Goal: Information Seeking & Learning: Learn about a topic

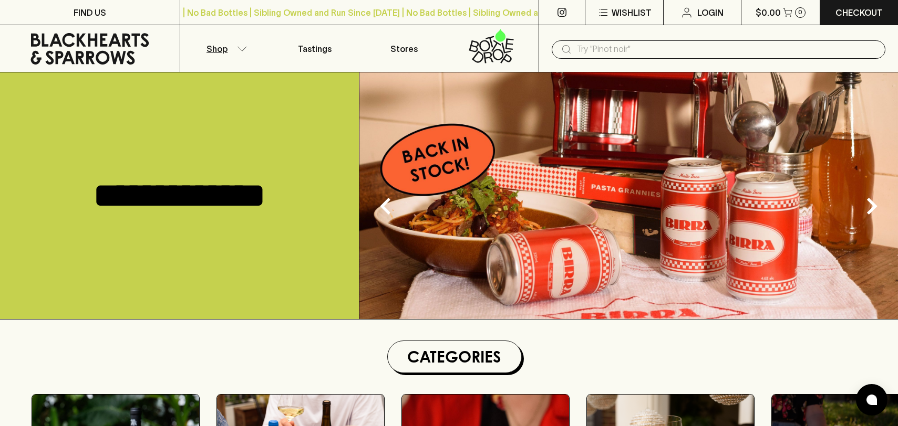
click at [239, 51] on button "Shop" at bounding box center [225, 48] width 90 height 47
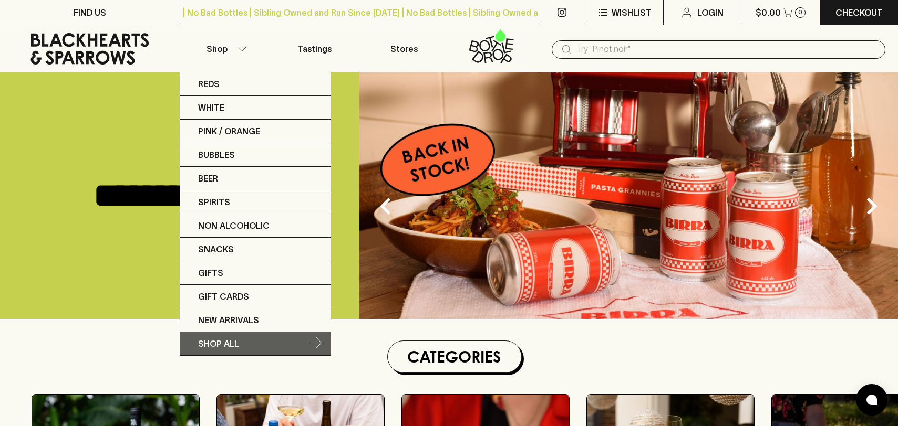
click at [221, 339] on p "SHOP ALL" at bounding box center [218, 344] width 41 height 13
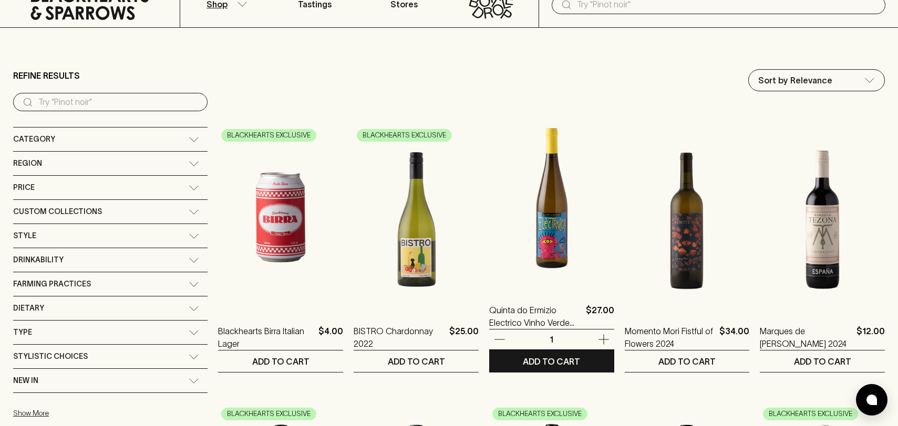
scroll to position [50, 0]
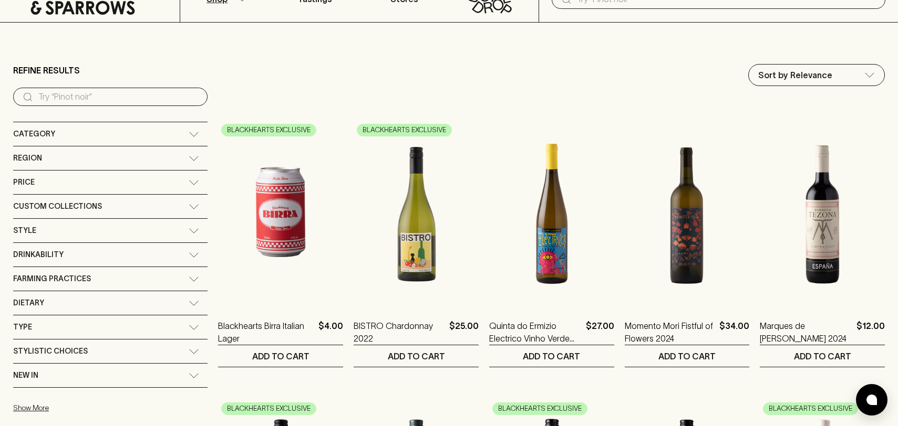
click at [108, 93] on input "search" at bounding box center [118, 97] width 161 height 17
click at [95, 163] on div "Region" at bounding box center [100, 158] width 175 height 13
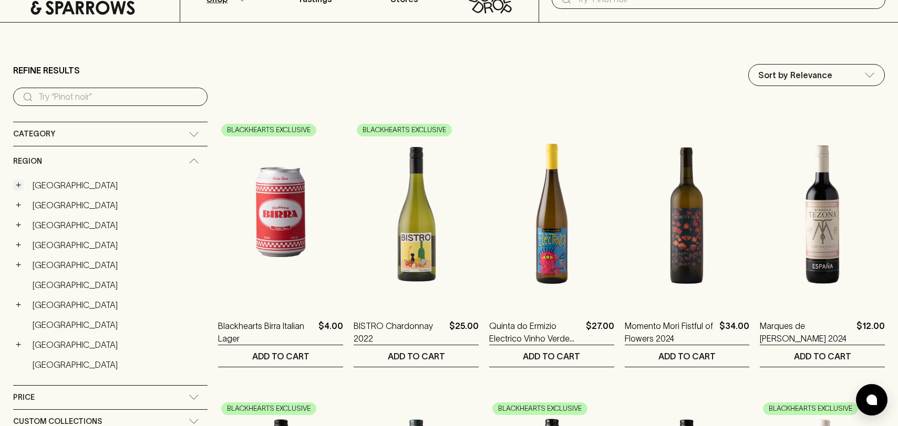
click at [17, 187] on button "+" at bounding box center [18, 185] width 11 height 11
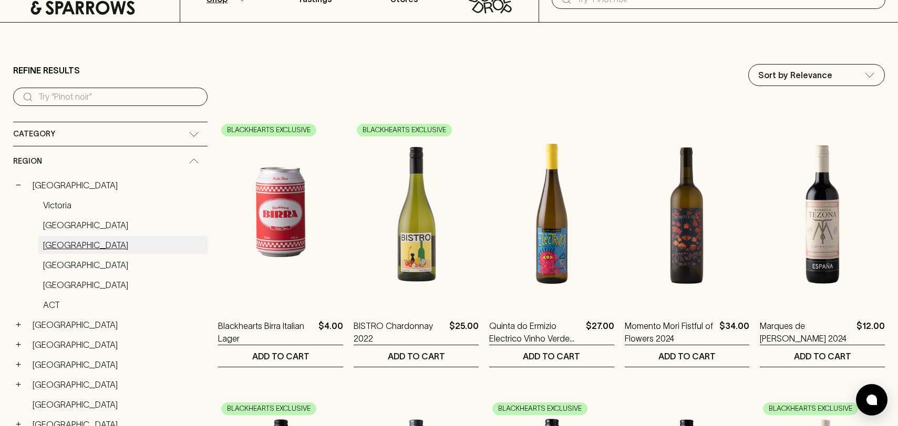
click at [68, 245] on link "Western Australia" at bounding box center [122, 245] width 169 height 18
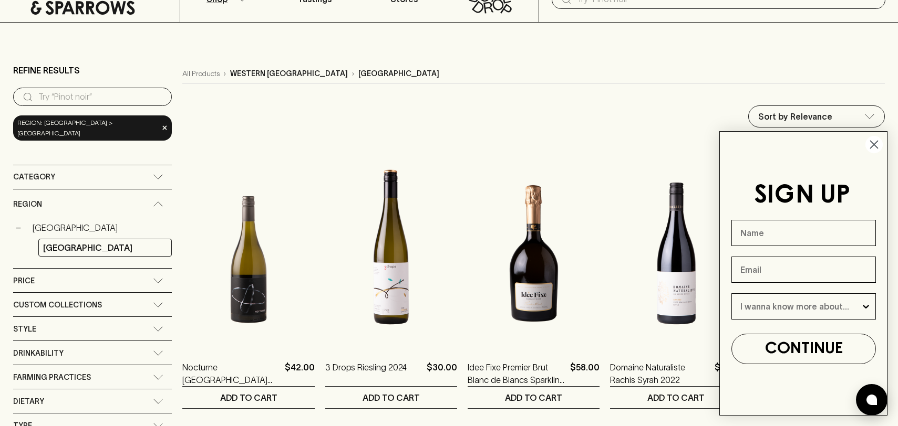
click at [871, 145] on circle "Close dialog" at bounding box center [873, 144] width 17 height 17
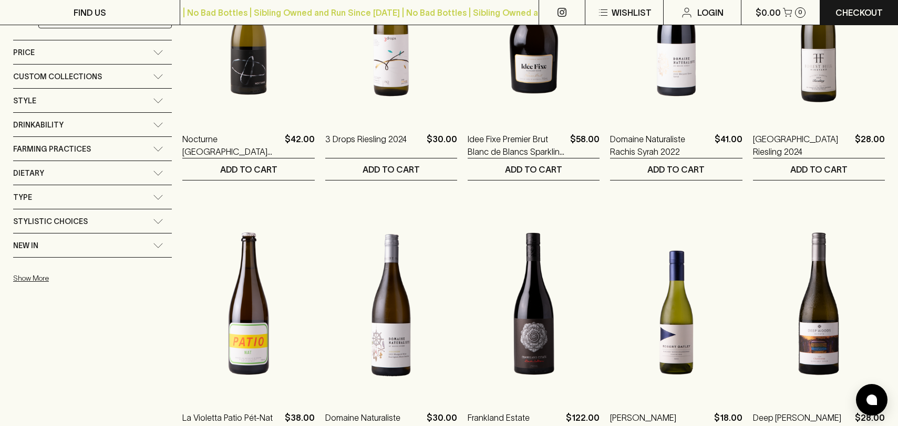
scroll to position [280, 0]
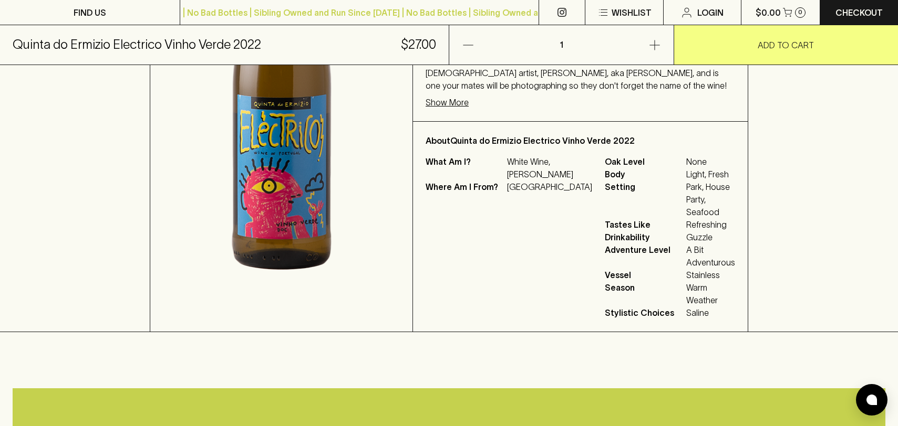
scroll to position [304, 0]
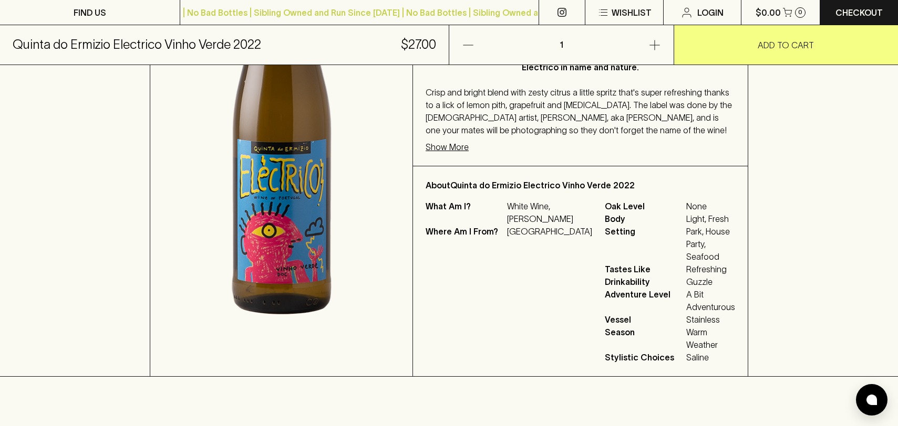
click at [788, 277] on div "HOME SHOP [GEOGRAPHIC_DATA] Electrico Vinho Verde 2022 $27.00 Add to wishlist 1…" at bounding box center [449, 73] width 898 height 608
